Goal: Transaction & Acquisition: Purchase product/service

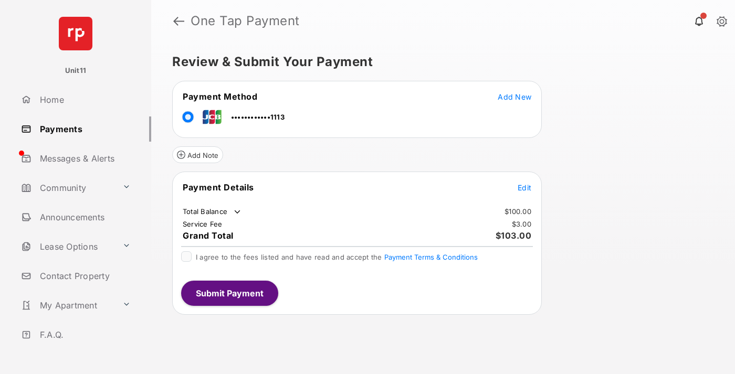
click at [524, 187] on span "Edit" at bounding box center [524, 187] width 14 height 9
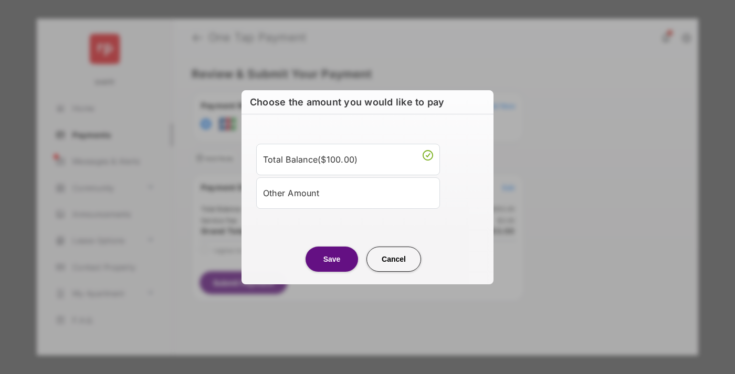
click at [348, 193] on div "Other Amount" at bounding box center [348, 193] width 170 height 18
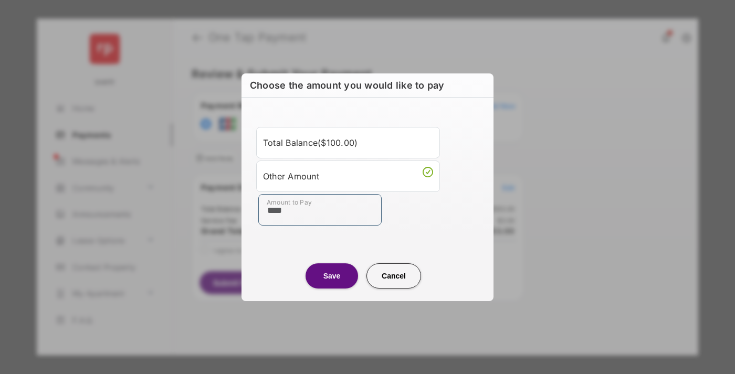
type input "****"
click at [332, 276] on button "Save" at bounding box center [331, 275] width 52 height 25
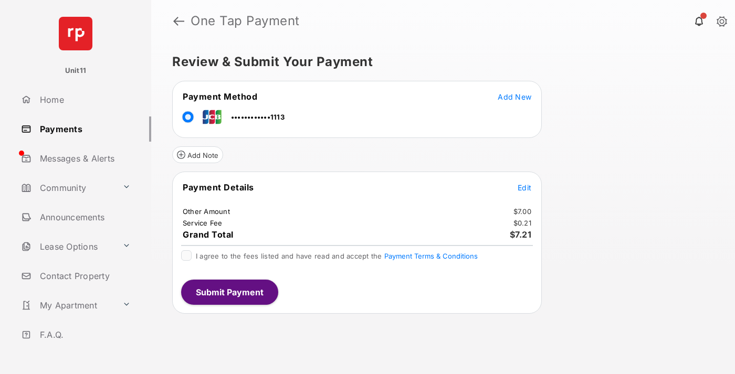
click at [524, 187] on span "Edit" at bounding box center [524, 187] width 14 height 9
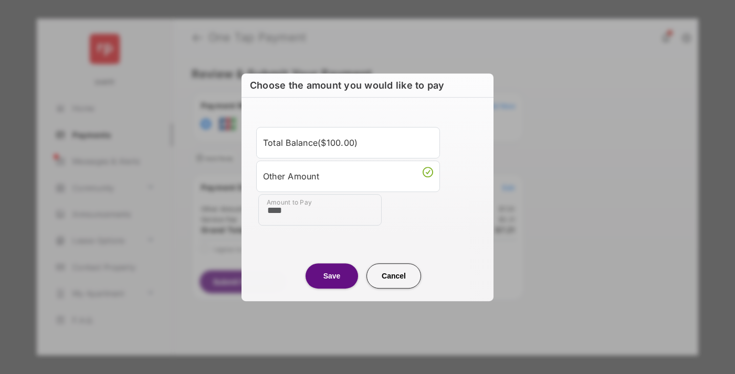
click at [332, 276] on button "Save" at bounding box center [331, 275] width 52 height 25
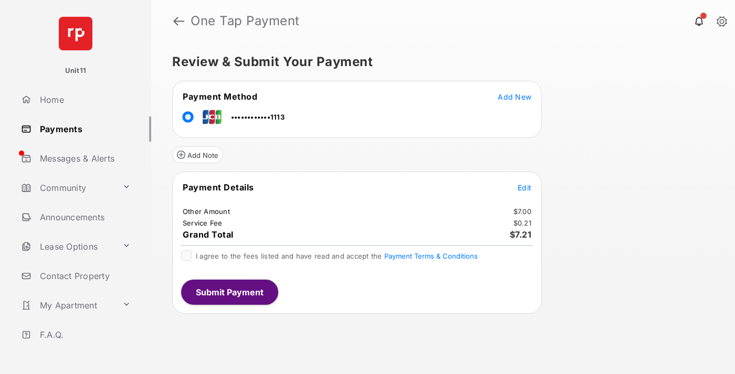
click at [229, 292] on button "Submit Payment" at bounding box center [229, 292] width 97 height 25
